Goal: Task Accomplishment & Management: Use online tool/utility

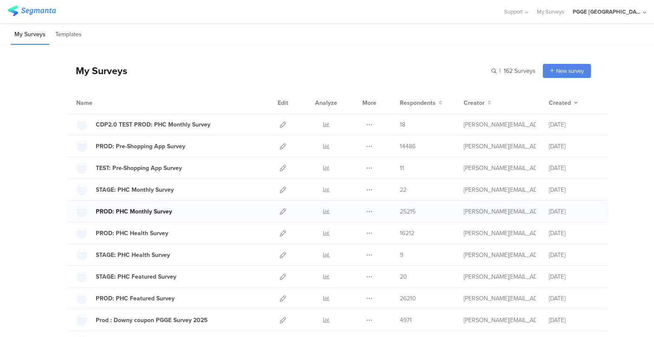
click at [129, 211] on div "PROD: PHC Monthly Survey" at bounding box center [134, 211] width 76 height 9
click at [280, 213] on icon at bounding box center [283, 211] width 6 height 6
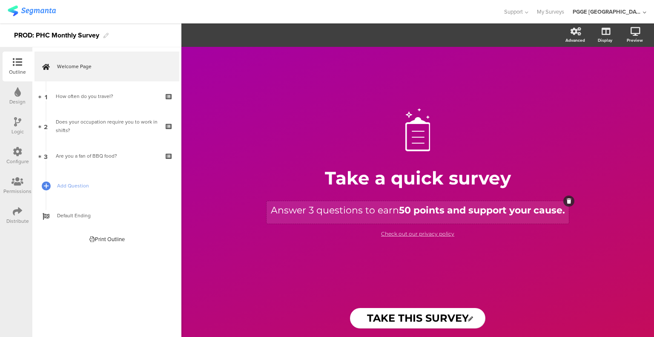
click at [311, 210] on p "Answer 3 questions to earn 50 points and support your cause." at bounding box center [418, 210] width 298 height 14
drag, startPoint x: 312, startPoint y: 212, endPoint x: 306, endPoint y: 212, distance: 5.5
click at [306, 212] on p "Answer 3 questions to earn 50 points and support your cause." at bounding box center [418, 210] width 298 height 14
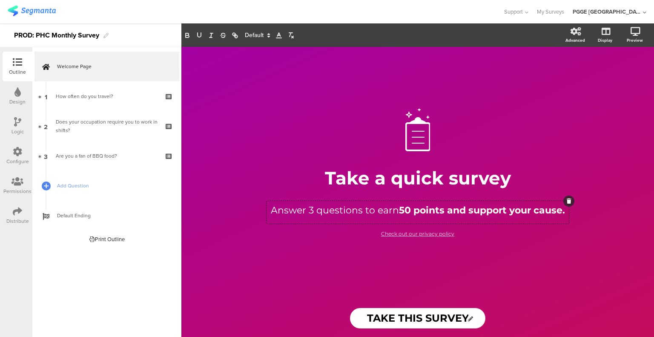
click at [21, 100] on div "Design" at bounding box center [17, 102] width 16 height 8
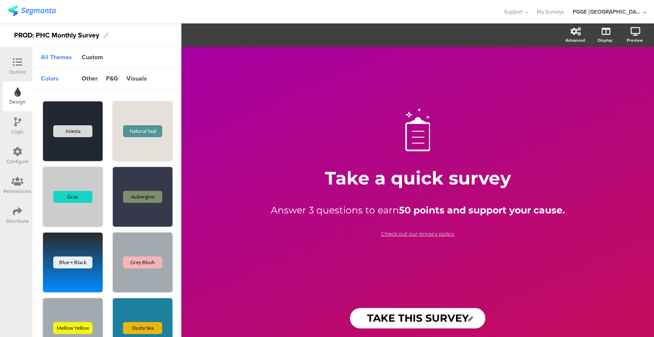
click at [23, 74] on div "Outline" at bounding box center [17, 72] width 17 height 8
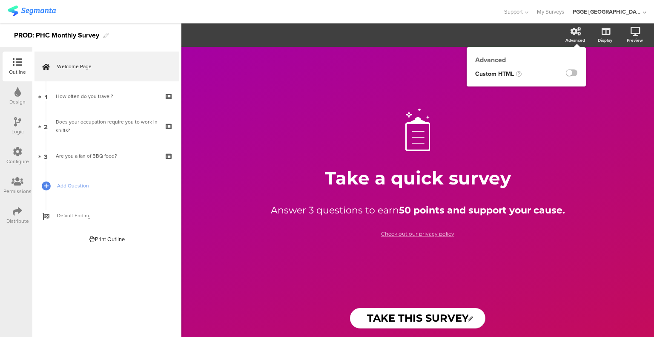
click at [574, 32] on icon at bounding box center [575, 31] width 11 height 9
